Goal: Information Seeking & Learning: Find specific fact

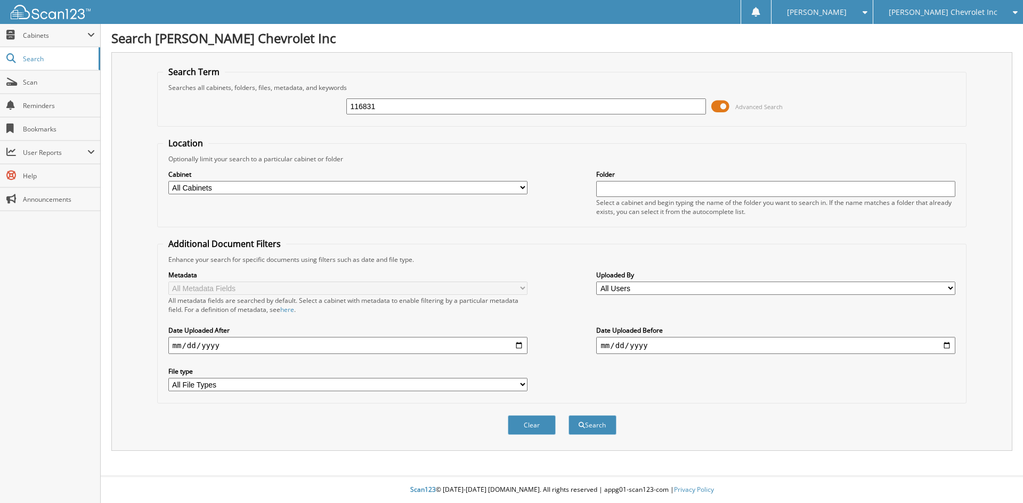
type input "116831"
click at [568, 416] on button "Search" at bounding box center [592, 426] width 48 height 20
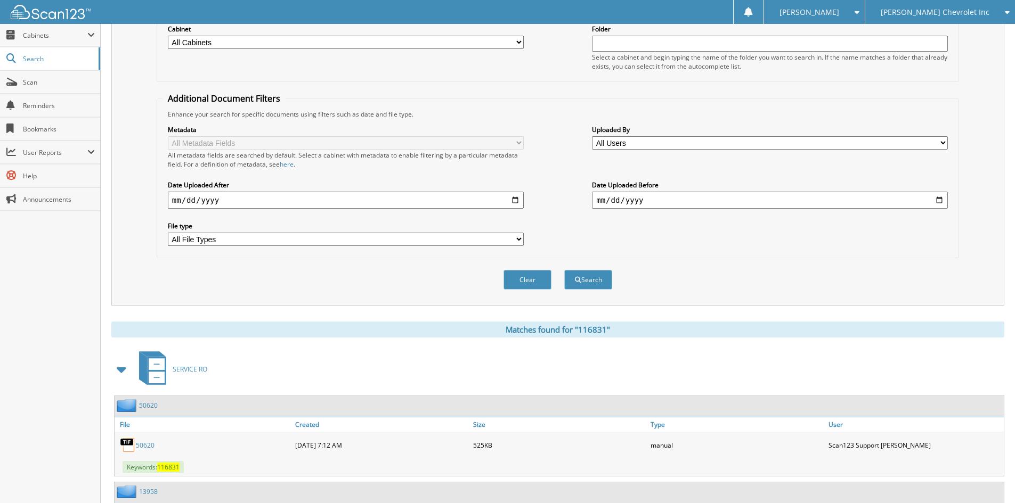
scroll to position [160, 0]
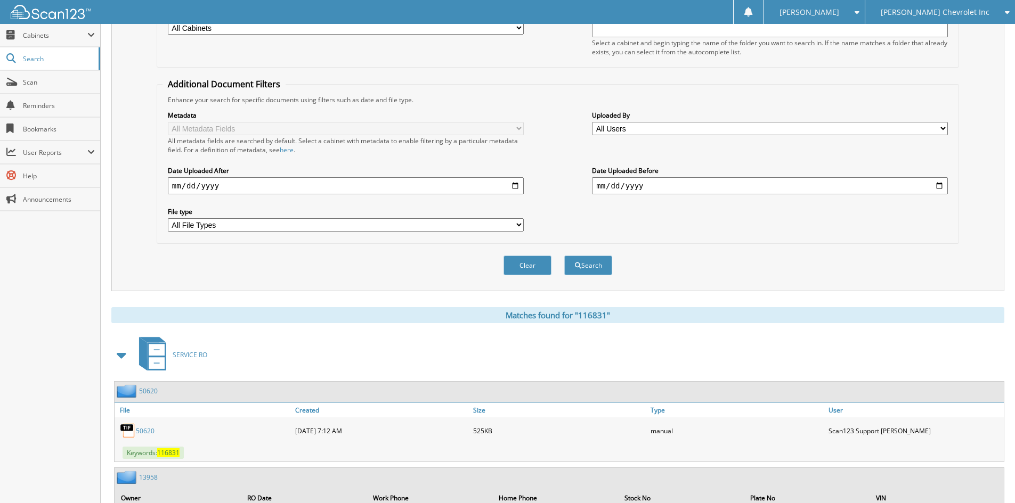
click at [116, 349] on span at bounding box center [122, 355] width 15 height 19
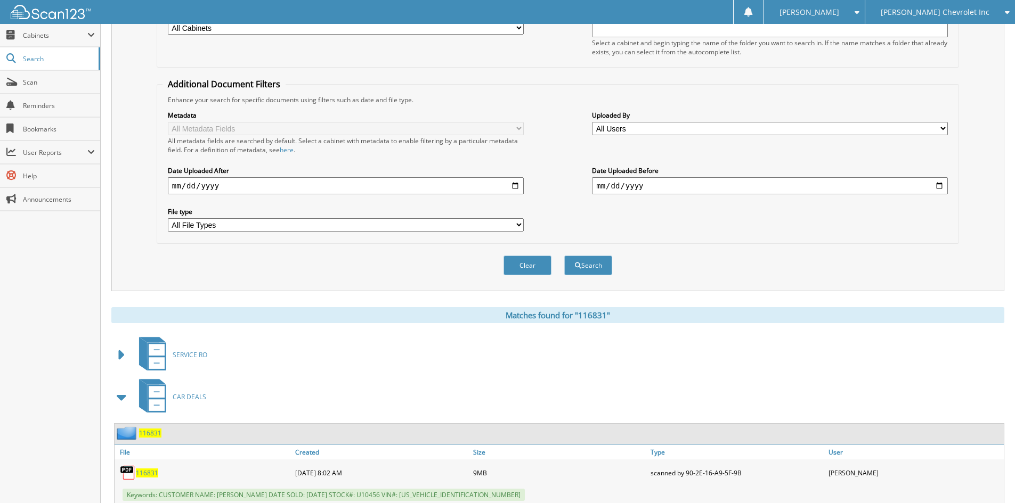
scroll to position [193, 0]
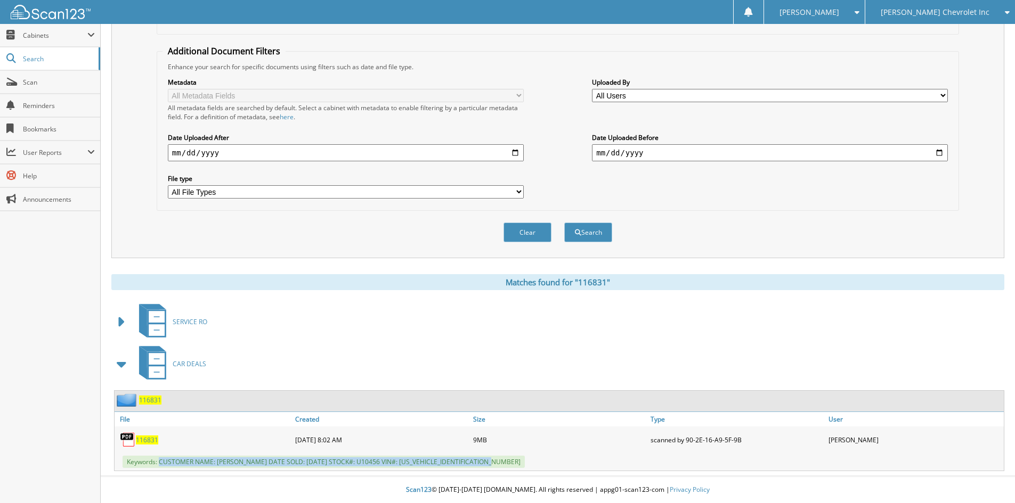
drag, startPoint x: 160, startPoint y: 461, endPoint x: 486, endPoint y: 467, distance: 325.6
click at [486, 467] on span "Keywords: CUSTOMER NAME: ELIZABETH SOLTYSIAK DATE SOLD: 08/19/2025 STOCK#: U104…" at bounding box center [324, 462] width 402 height 12
copy span "CUSTOMER NAME: ELIZABETH SOLTYSIAK DATE SOLD: 08/19/2025 STOCK#: U10456 VIN#: J…"
click at [802, 278] on div "Matches found for "116831"" at bounding box center [557, 282] width 893 height 16
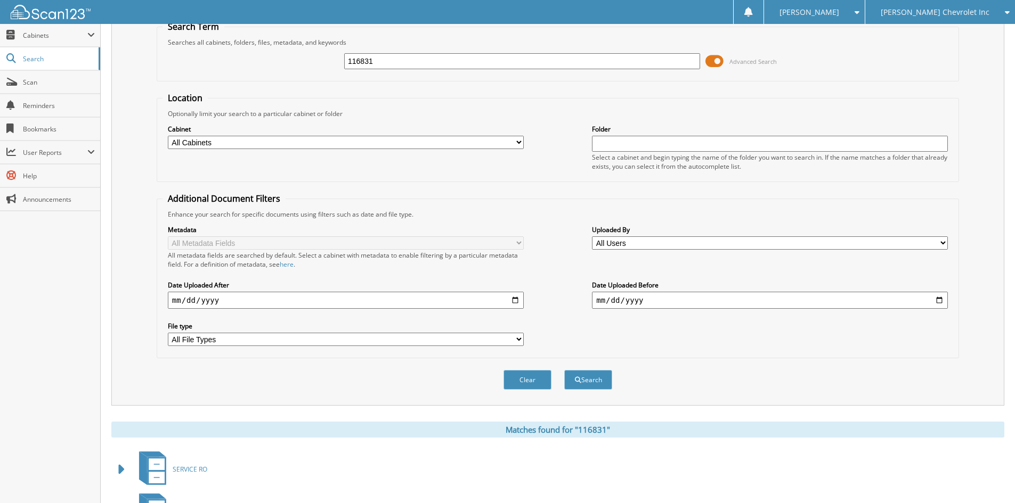
scroll to position [0, 0]
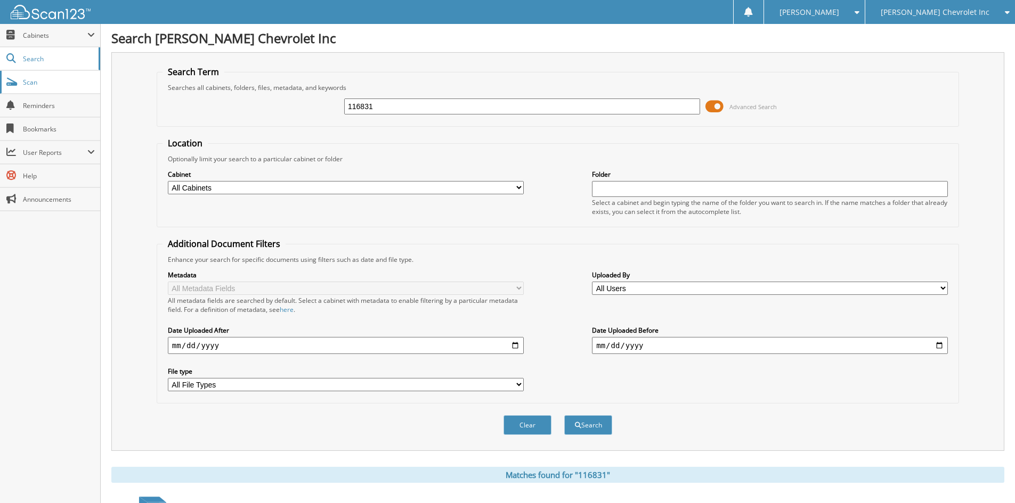
drag, startPoint x: 438, startPoint y: 107, endPoint x: 61, endPoint y: 92, distance: 377.5
click at [64, 94] on body "Sarah B. Settings Logout Jim Butler Chevrolet Inc Jim Butler Alfa Romeo Close S…" at bounding box center [507, 348] width 1015 height 696
type input "116818"
click at [564, 416] on button "Search" at bounding box center [588, 426] width 48 height 20
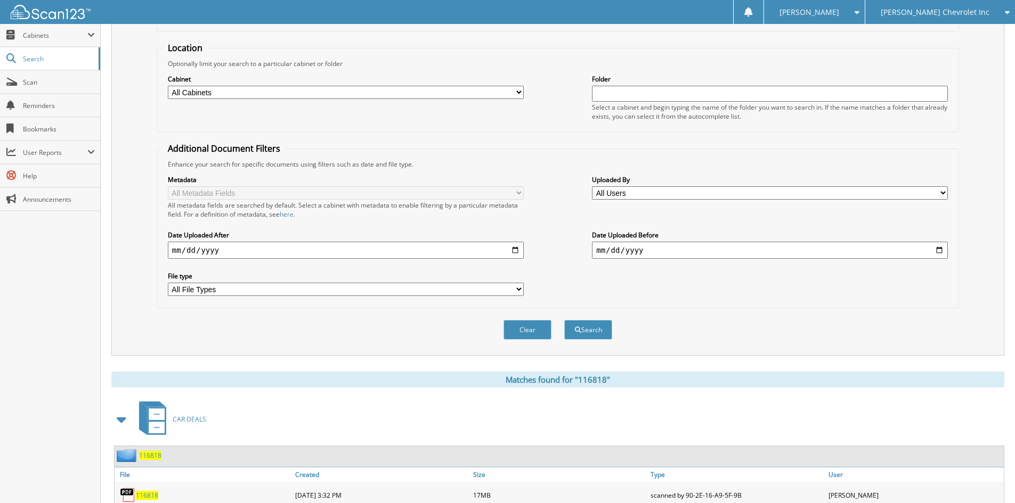
scroll to position [266, 0]
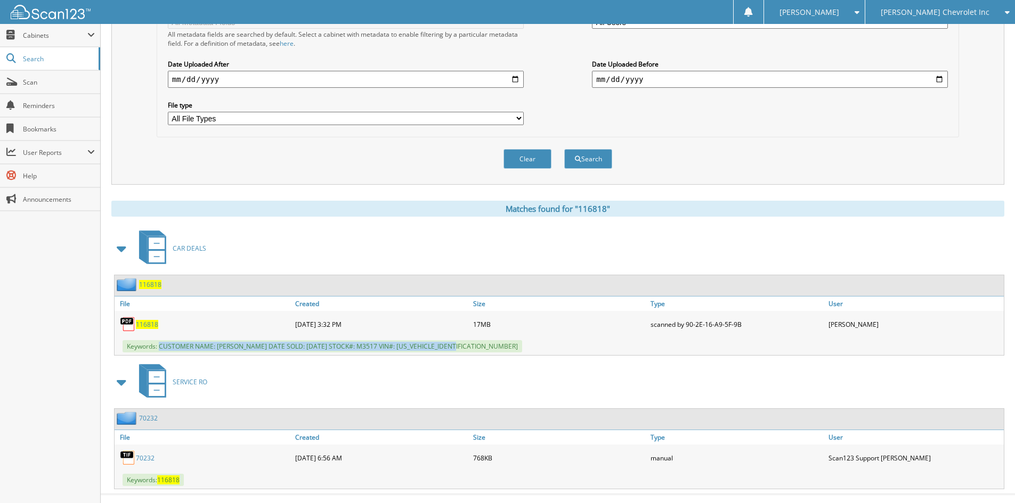
drag, startPoint x: 159, startPoint y: 346, endPoint x: 468, endPoint y: 343, distance: 309.0
click at [468, 343] on div "Keywords: CUSTOMER NAME: CODY RAPP DATE SOLD: 08/19/2025 STOCK#: M3517 VIN#: 1G…" at bounding box center [559, 347] width 889 height 18
copy span "CUSTOMER NAME: CODY RAPP DATE SOLD: 08/19/2025 STOCK#: M3517 VIN#: 1G1ZC5ST3LF0…"
click at [182, 155] on div "Clear Search" at bounding box center [558, 158] width 802 height 43
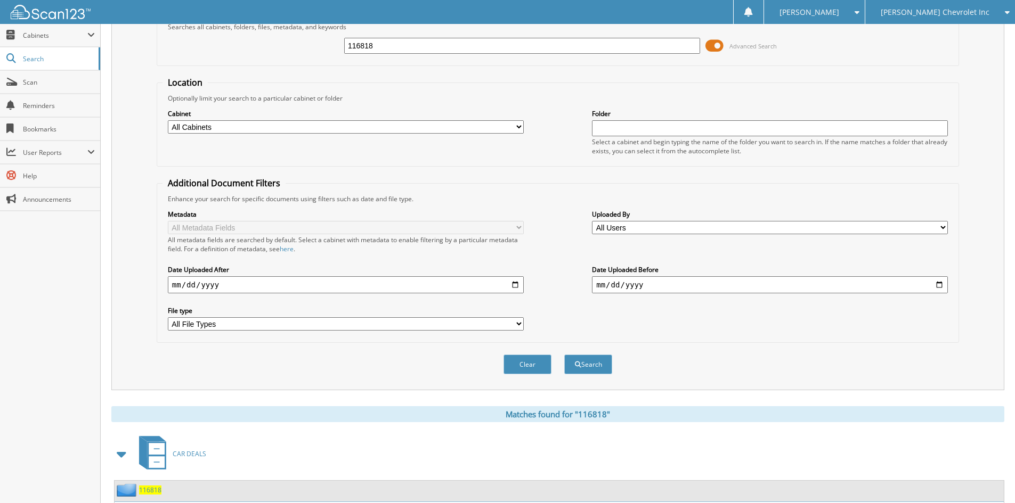
scroll to position [0, 0]
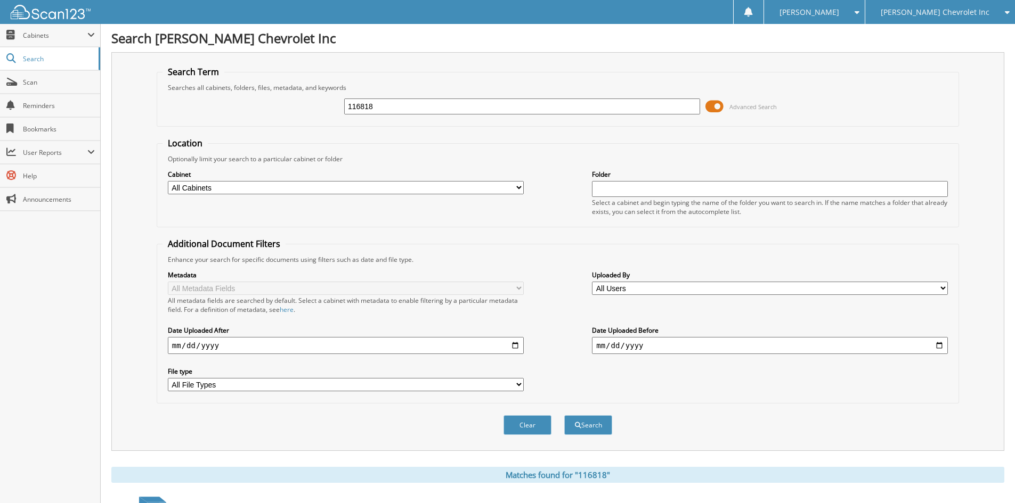
drag, startPoint x: 378, startPoint y: 109, endPoint x: 242, endPoint y: 87, distance: 137.1
click at [258, 90] on fieldset "Search Term Searches all cabinets, folders, files, metadata, and keywords 11681…" at bounding box center [558, 96] width 802 height 61
type input "116998"
click at [564, 416] on button "Search" at bounding box center [588, 426] width 48 height 20
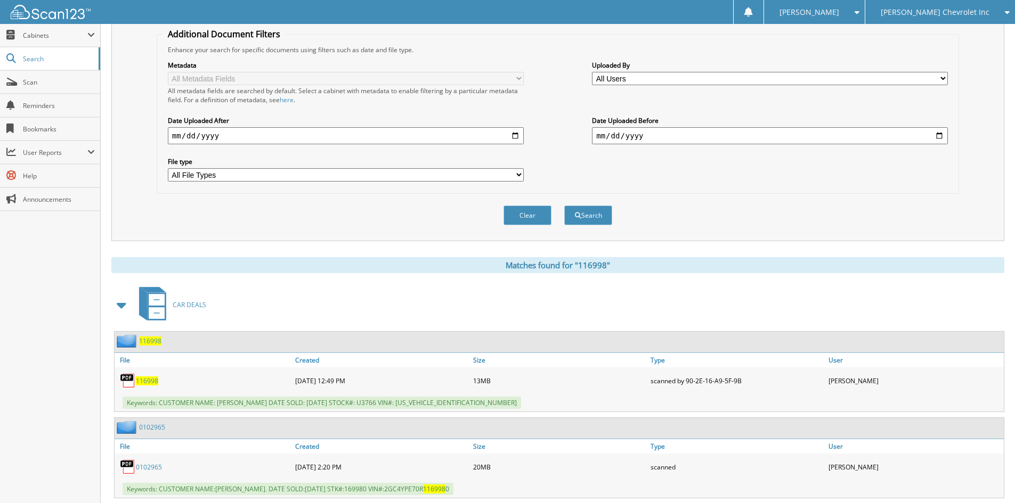
scroll to position [213, 0]
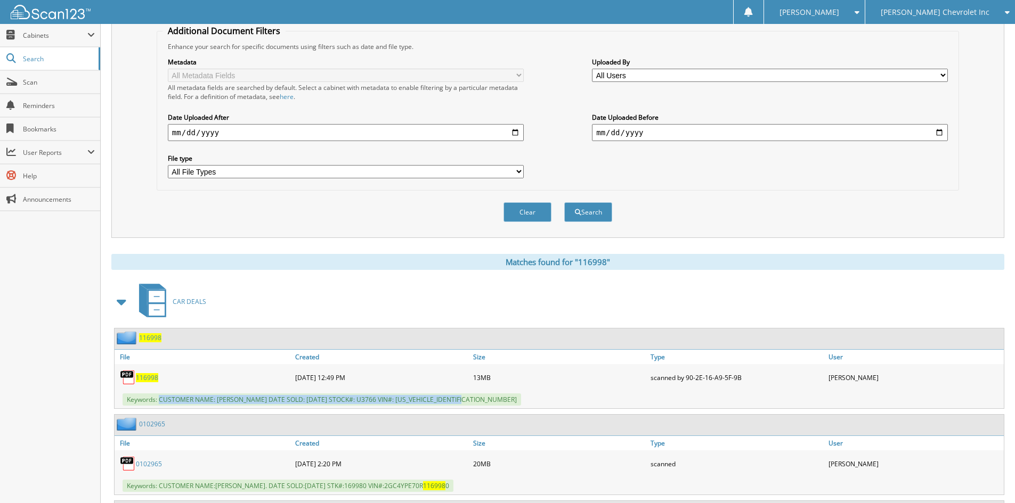
drag, startPoint x: 161, startPoint y: 400, endPoint x: 453, endPoint y: 401, distance: 292.5
click at [473, 406] on div "Keywords: CUSTOMER NAME: VIOLA BRISON DATE SOLD: 08/27/2025 STOCK#: U3766 VIN#:…" at bounding box center [559, 400] width 889 height 18
copy span "CUSTOMER NAME: VIOLA BRISON DATE SOLD: 08/27/2025 STOCK#: U3766 VIN#: 2A4RR6DG2…"
click at [192, 200] on div "Clear Search" at bounding box center [558, 212] width 802 height 43
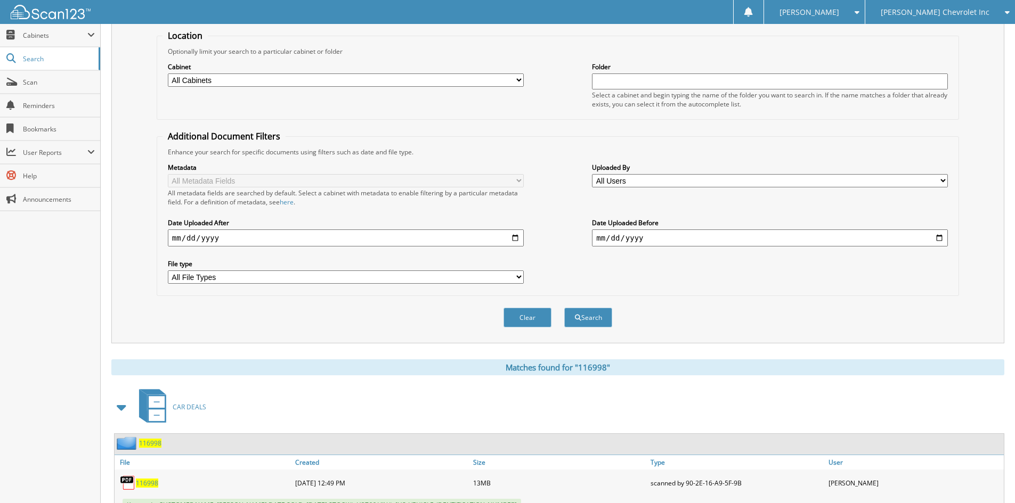
scroll to position [0, 0]
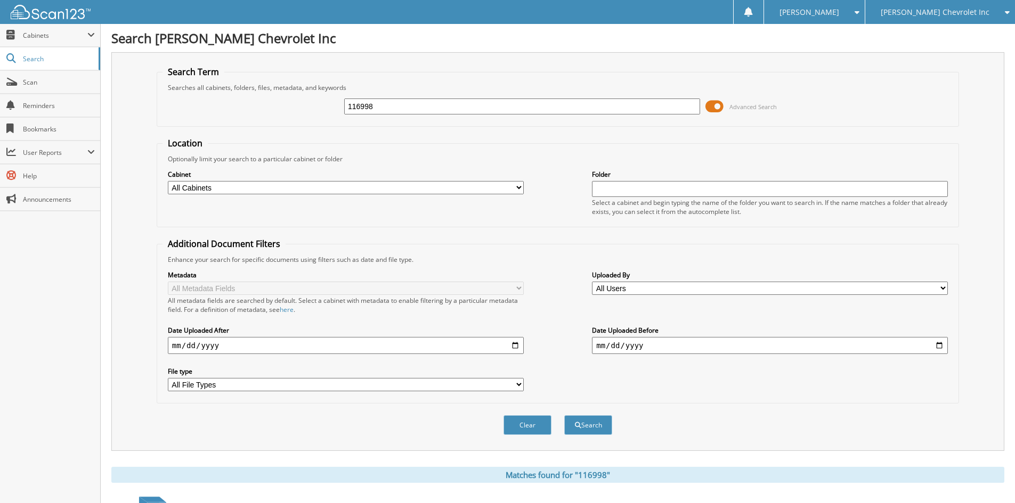
drag, startPoint x: 403, startPoint y: 108, endPoint x: 224, endPoint y: 102, distance: 179.1
click at [224, 102] on div "116998 Advanced Search" at bounding box center [557, 106] width 791 height 29
type input "117012"
click at [564, 416] on button "Search" at bounding box center [588, 426] width 48 height 20
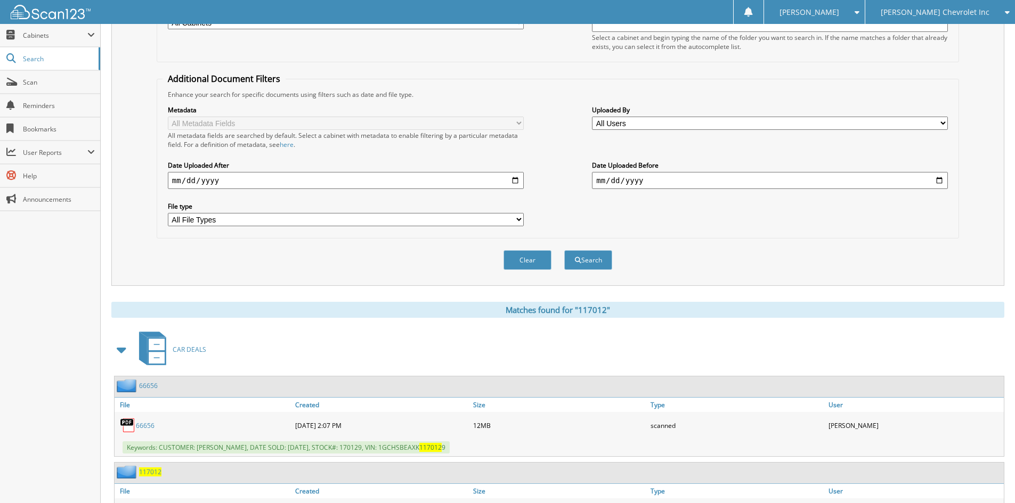
scroll to position [320, 0]
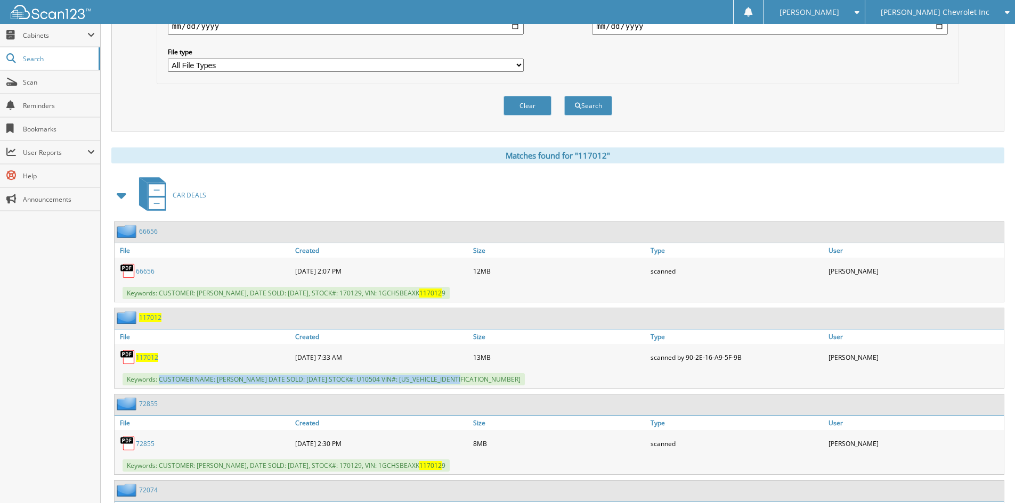
drag, startPoint x: 160, startPoint y: 380, endPoint x: 471, endPoint y: 388, distance: 311.2
click at [471, 388] on div "Keywords: CUSTOMER NAME: FRANK KOCH DATE SOLD: 08/27/2025 STOCK#: U10504 VIN#: …" at bounding box center [559, 380] width 889 height 18
copy span "CUSTOMER NAME: FRANK KOCH DATE SOLD: 08/27/2025 STOCK#: U10504 VIN#: 1N6ED0EA1L…"
click at [926, 14] on span "[PERSON_NAME] Chevrolet Inc" at bounding box center [935, 12] width 109 height 6
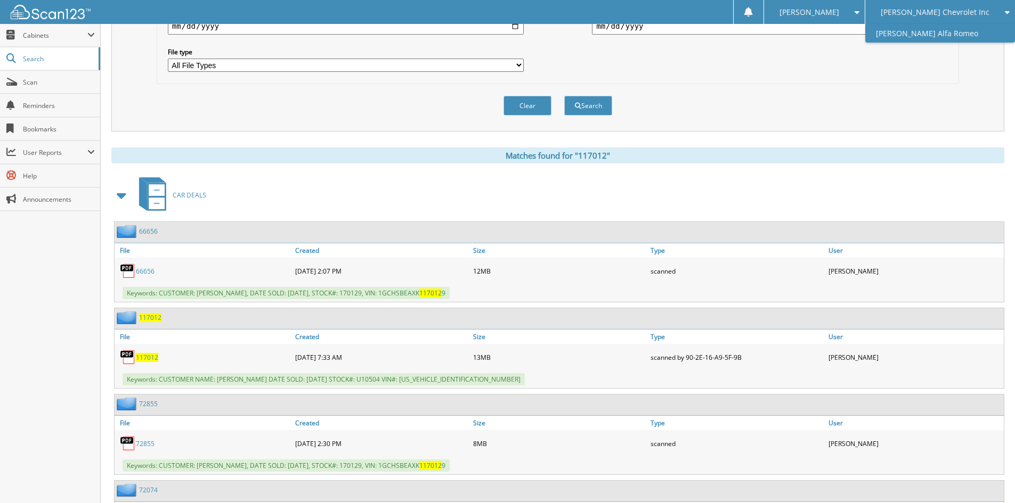
click at [922, 28] on link "[PERSON_NAME] Alfa Romeo" at bounding box center [940, 33] width 150 height 19
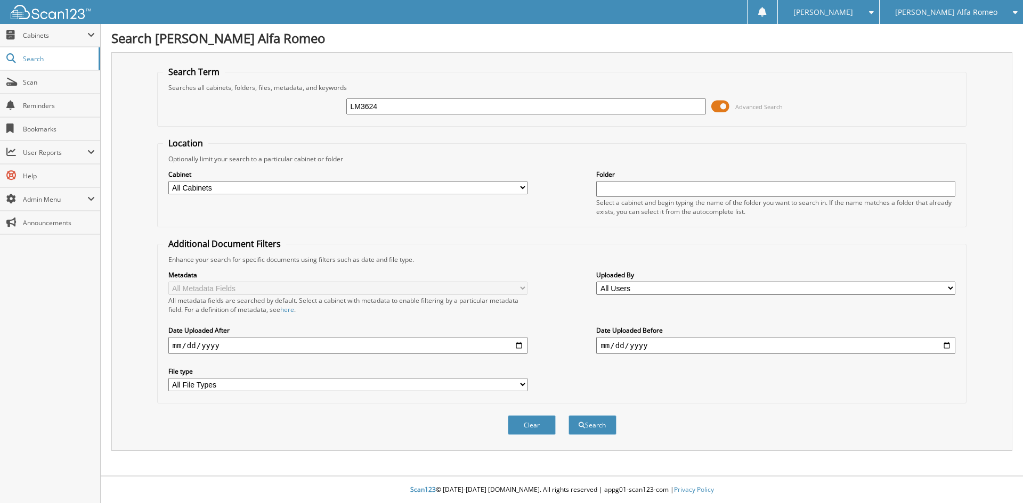
type input "LM3624"
click at [568, 416] on button "Search" at bounding box center [592, 426] width 48 height 20
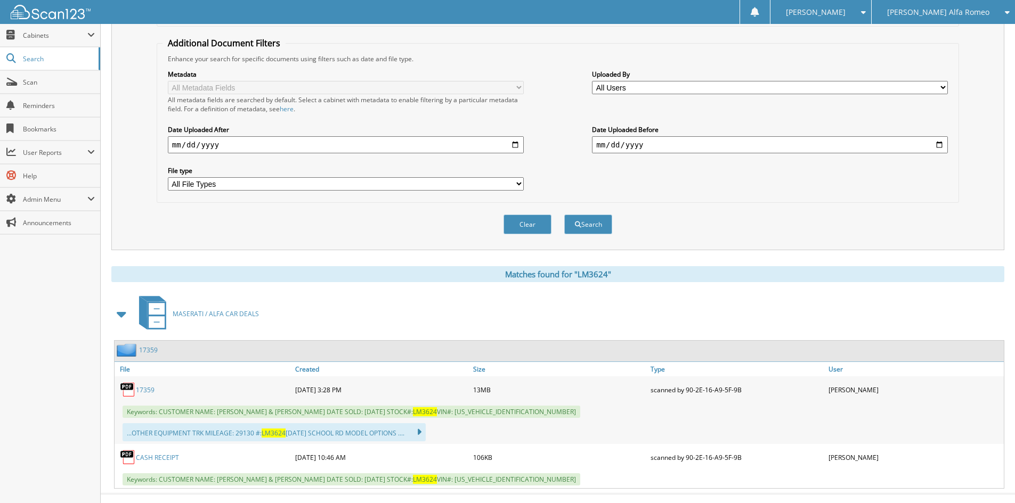
scroll to position [219, 0]
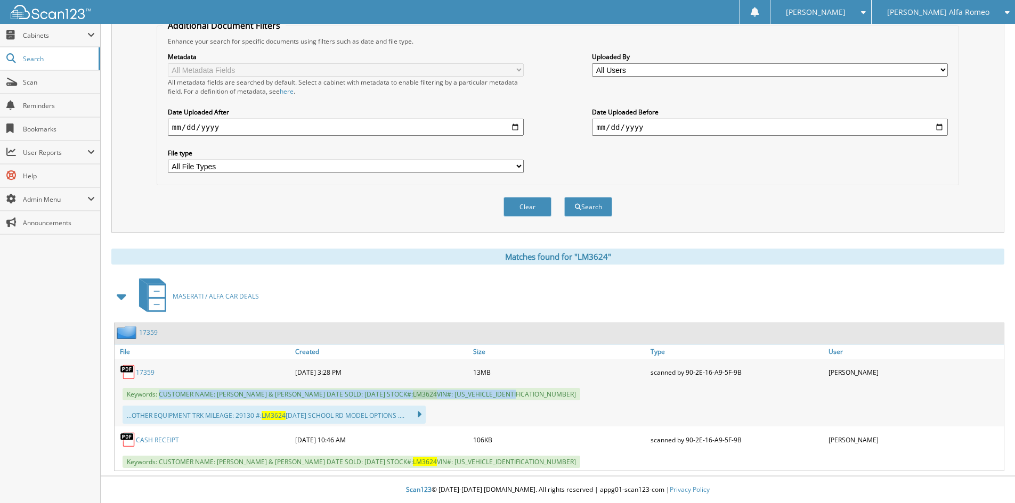
drag, startPoint x: 160, startPoint y: 391, endPoint x: 508, endPoint y: 393, distance: 347.9
click at [530, 396] on div "Keywords: CUSTOMER NAME: SARAH MOSBY & NAOMI HUNT DATE SOLD: 09/03/2025 STOCK#:…" at bounding box center [559, 395] width 889 height 18
copy span "CUSTOMER NAME: SARAH MOSBY & NAOMI HUNT DATE SOLD: 09/03/2025 STOCK#: LM3624 VI…"
click at [247, 205] on div "Clear Search" at bounding box center [558, 206] width 802 height 43
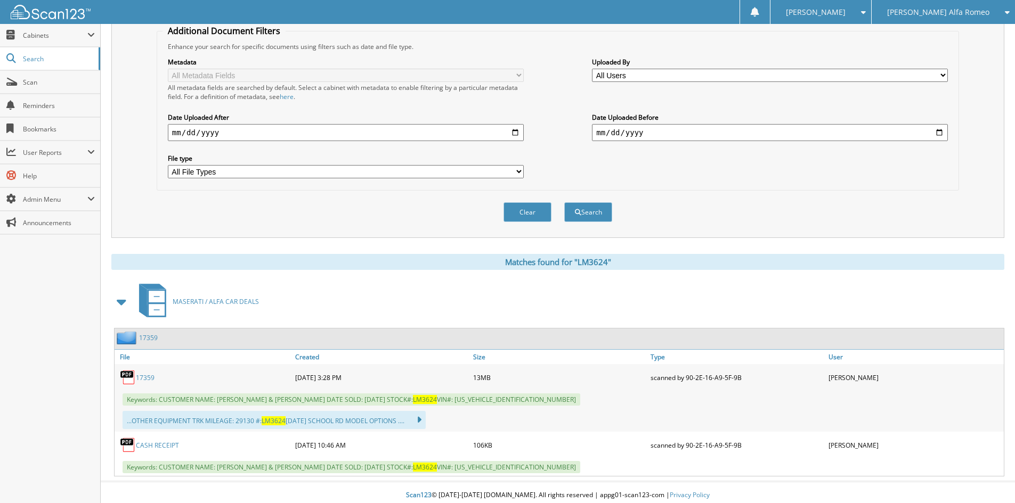
scroll to position [0, 0]
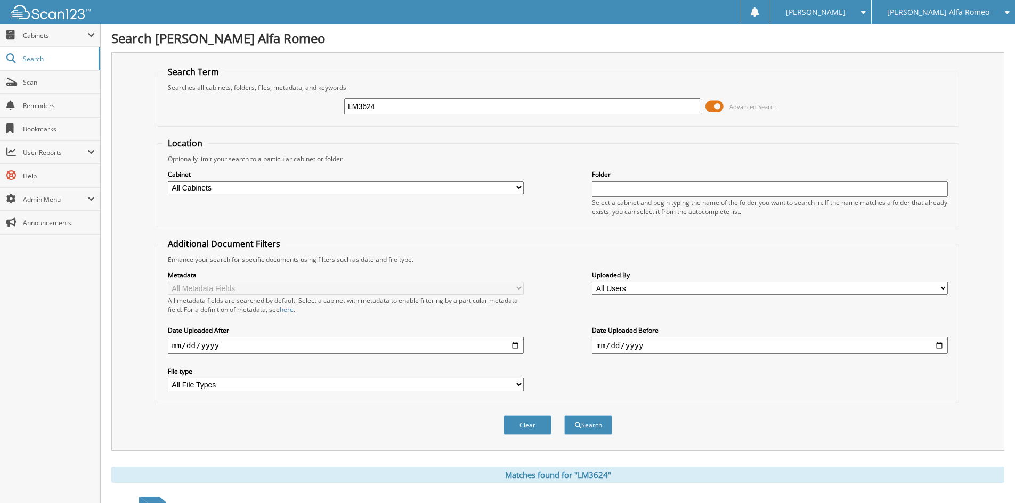
drag, startPoint x: 425, startPoint y: 103, endPoint x: 113, endPoint y: 83, distance: 311.8
click at [113, 83] on div "Search Term Searches all cabinets, folders, files, metadata, and keywords LM362…" at bounding box center [557, 251] width 893 height 399
type input "M3556"
click at [564, 416] on button "Search" at bounding box center [588, 426] width 48 height 20
drag, startPoint x: 421, startPoint y: 109, endPoint x: 284, endPoint y: 88, distance: 138.0
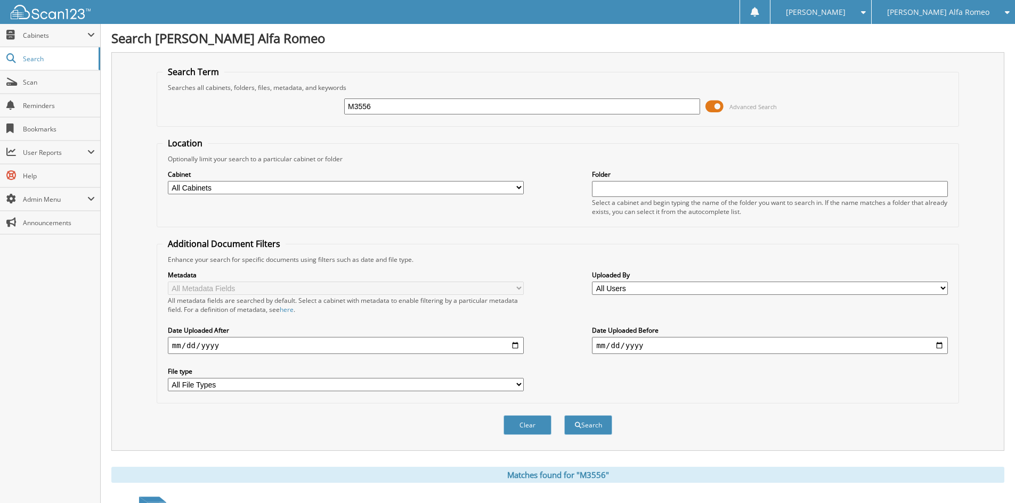
click at [285, 88] on fieldset "Search Term Searches all cabinets, folders, files, metadata, and keywords M3556…" at bounding box center [558, 96] width 802 height 61
type input "132460"
click at [564, 416] on button "Search" at bounding box center [588, 426] width 48 height 20
drag, startPoint x: 435, startPoint y: 111, endPoint x: 311, endPoint y: 103, distance: 123.9
click at [311, 103] on div "132460 Advanced Search" at bounding box center [557, 106] width 791 height 29
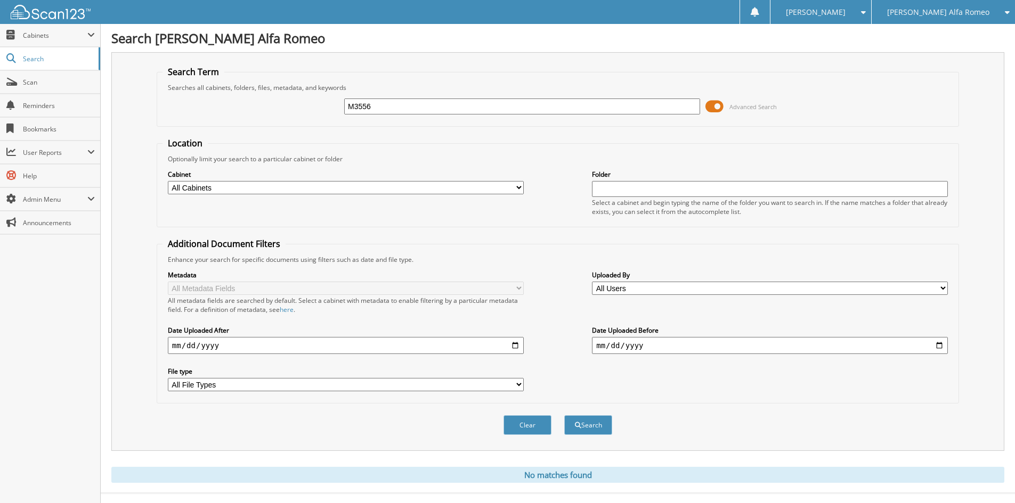
type input "M3556"
click at [564, 416] on button "Search" at bounding box center [588, 426] width 48 height 20
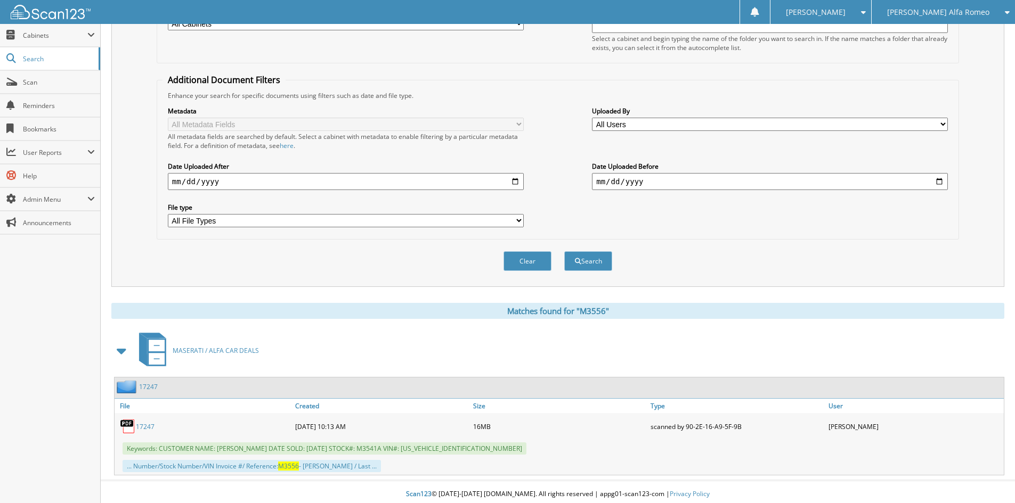
scroll to position [169, 0]
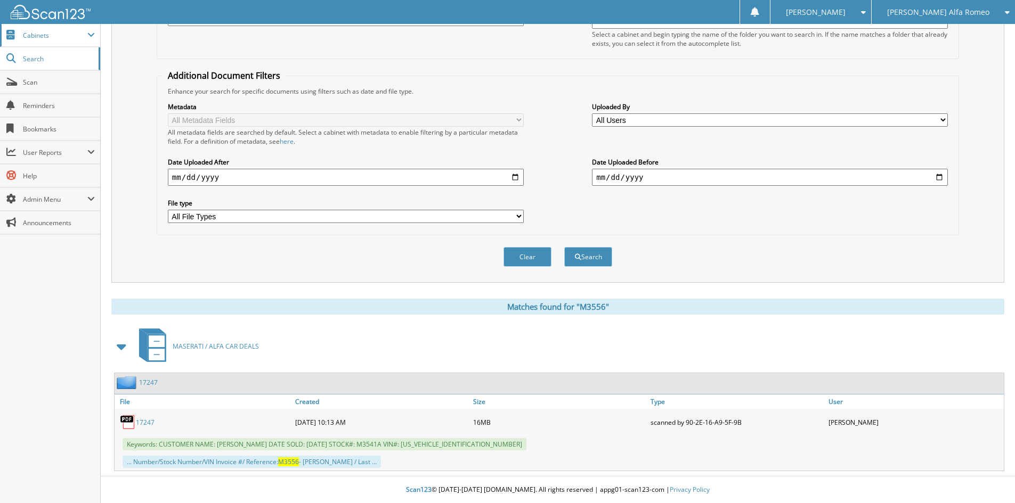
click at [48, 30] on span "Cabinets" at bounding box center [50, 35] width 100 height 23
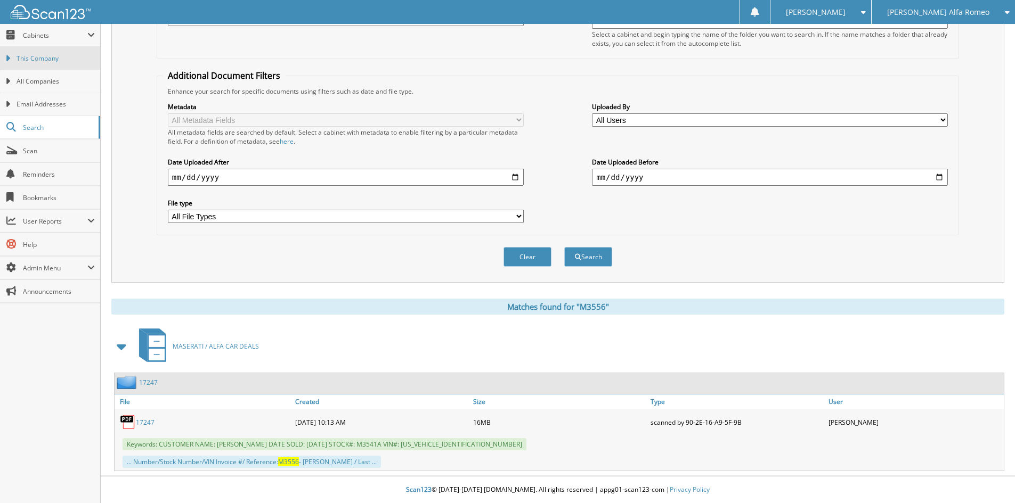
click at [54, 53] on link "This Company" at bounding box center [50, 58] width 100 height 23
